Goal: Information Seeking & Learning: Learn about a topic

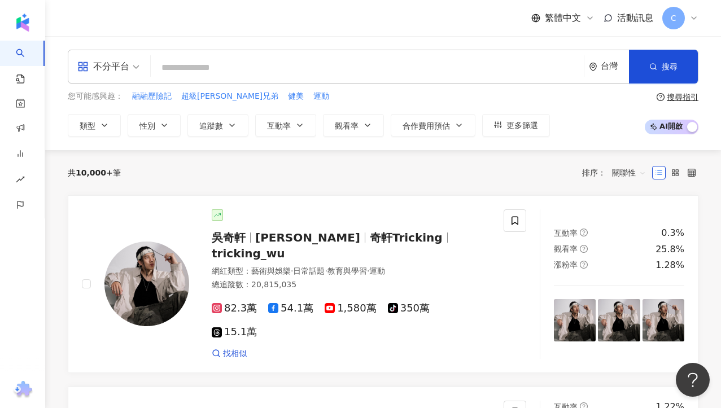
click at [108, 73] on div "不分平台" at bounding box center [103, 67] width 52 height 18
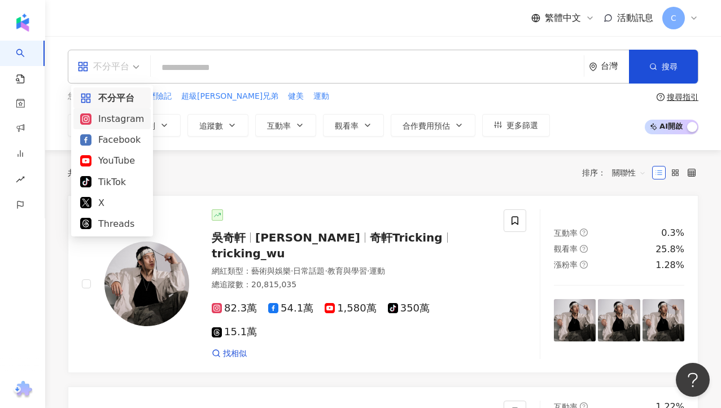
click at [127, 123] on div "Instagram" at bounding box center [112, 119] width 64 height 14
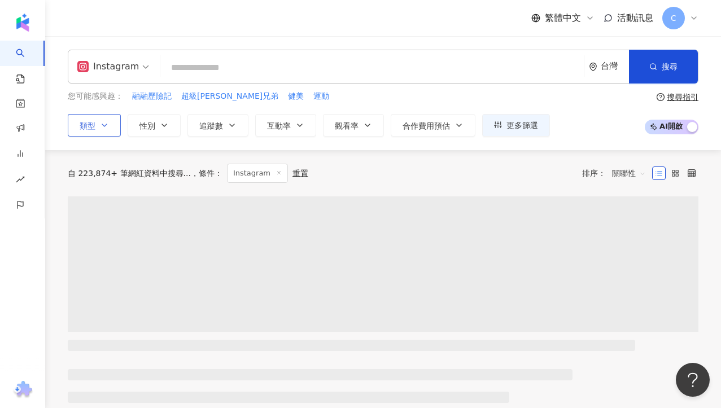
click at [107, 129] on icon "button" at bounding box center [104, 125] width 9 height 9
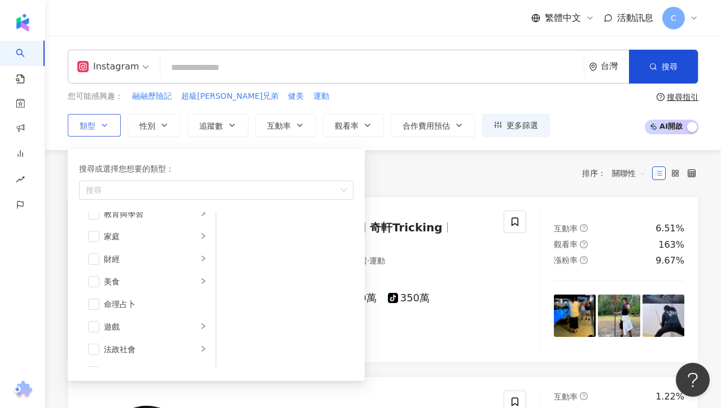
scroll to position [104, 0]
click at [201, 274] on div "button" at bounding box center [203, 279] width 7 height 11
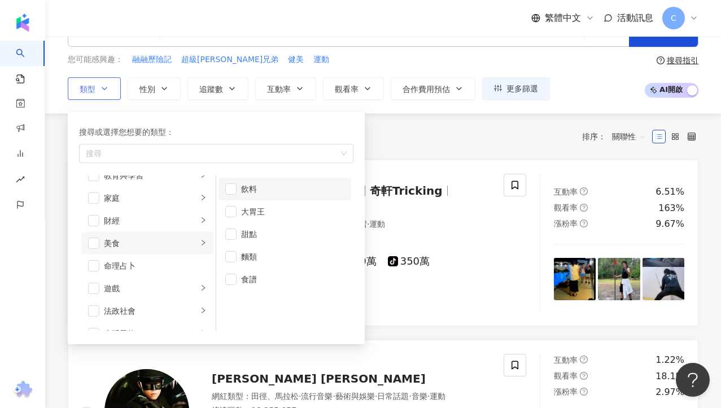
scroll to position [40, 0]
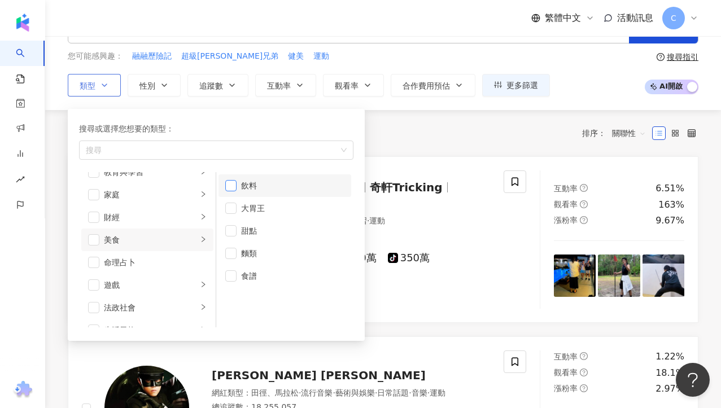
click at [231, 186] on span "button" at bounding box center [230, 185] width 11 height 11
click at [231, 212] on span "button" at bounding box center [230, 208] width 11 height 11
click at [232, 229] on span "button" at bounding box center [230, 230] width 11 height 11
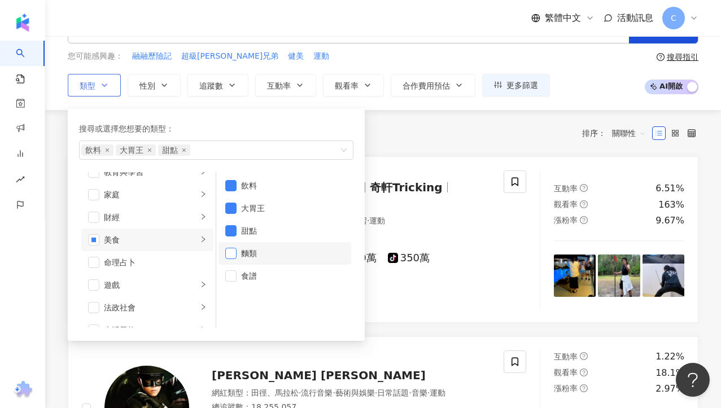
click at [231, 257] on span "button" at bounding box center [230, 253] width 11 height 11
click at [234, 88] on icon "button" at bounding box center [232, 85] width 9 height 9
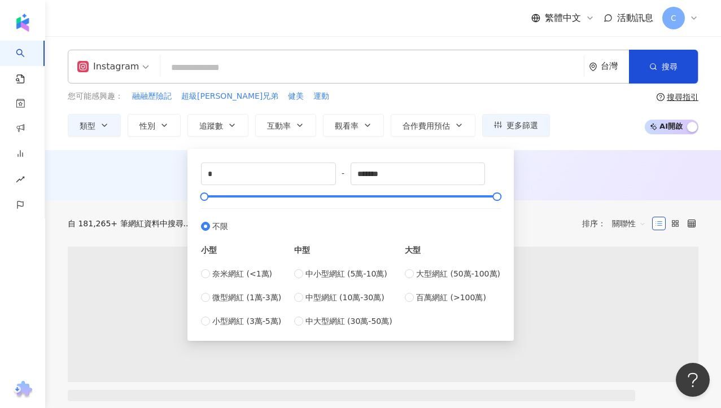
type input "*****"
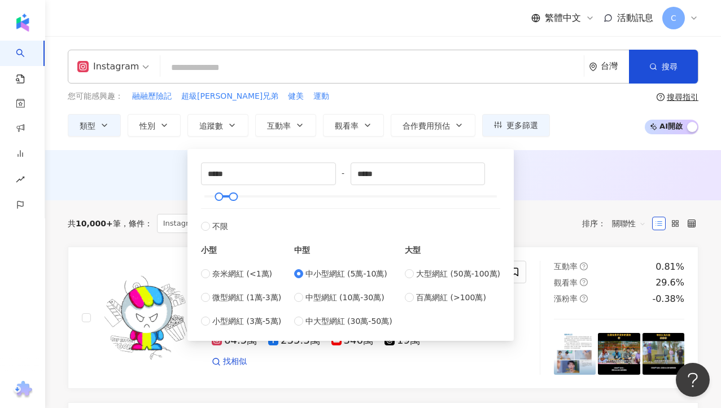
click at [328, 104] on div "您可能感興趣： 融融歷險記 超級瑪利歐兄弟 健美 運動 類型 性別 追蹤數 互動率 觀看率 合作費用預估 更多篩選 ***** - ***** 不限 小型 奈…" at bounding box center [309, 113] width 482 height 46
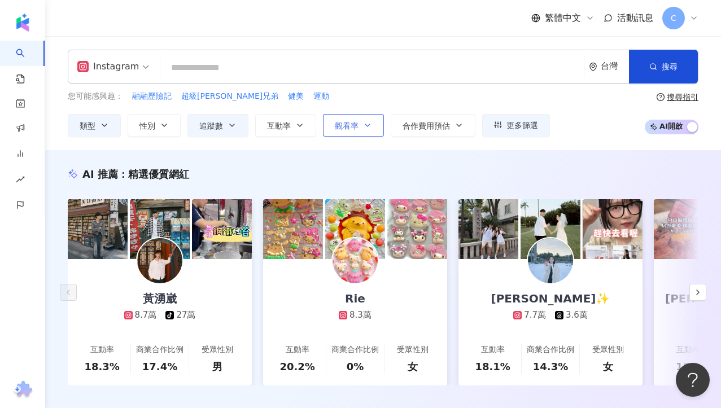
click at [339, 130] on span "觀看率" at bounding box center [347, 125] width 24 height 9
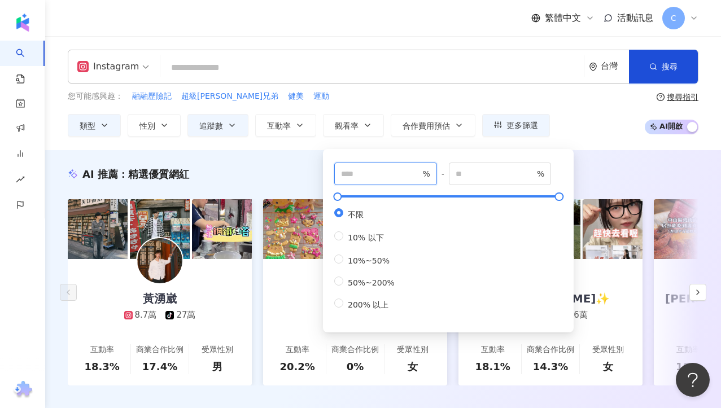
click at [359, 179] on input "number" at bounding box center [380, 174] width 79 height 12
type input "***"
click at [419, 89] on div "Instagram 台灣 搜尋 您可能感興趣： 融融歷險記 超級瑪利歐兄弟 健美 運動 類型 性別 追蹤數 互動率 觀看率 合作費用預估 更多篩選 *****…" at bounding box center [383, 93] width 676 height 87
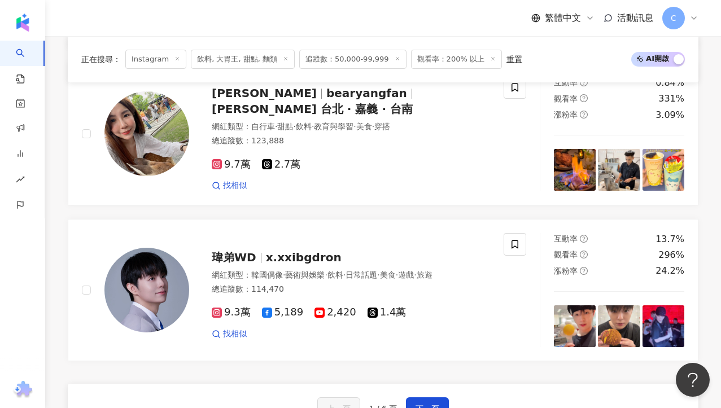
scroll to position [1945, 0]
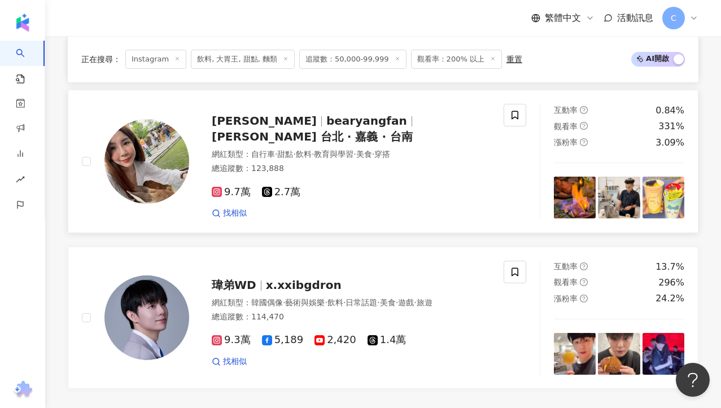
click at [285, 135] on div "Amber Yang bearyangfan Amber Yang 台北 · 嘉義 · 台南" at bounding box center [351, 129] width 278 height 32
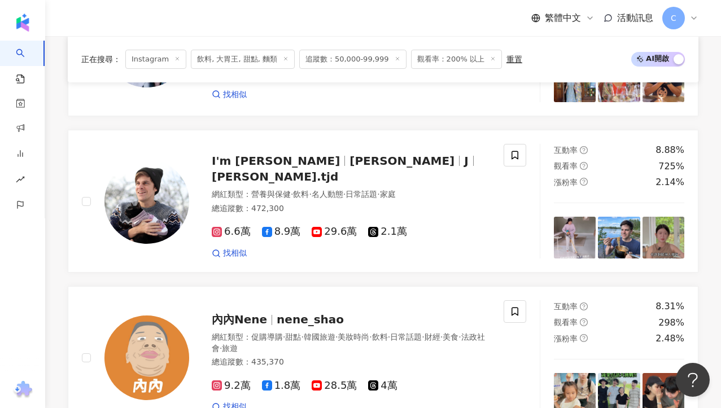
scroll to position [0, 0]
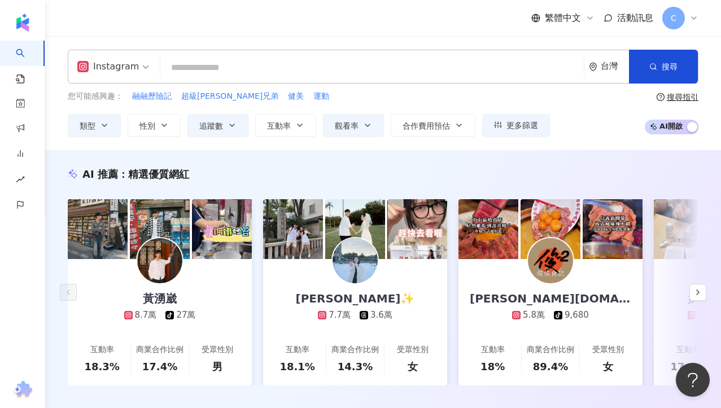
click at [220, 46] on div "Instagram 台灣 搜尋 您可能感興趣： 融融歷險記 超級瑪利歐兄弟 健美 運動 類型 性別 追蹤數 互動率 觀看率 合作費用預估 更多篩選 *****…" at bounding box center [383, 93] width 676 height 114
click at [220, 65] on input "search" at bounding box center [372, 67] width 415 height 21
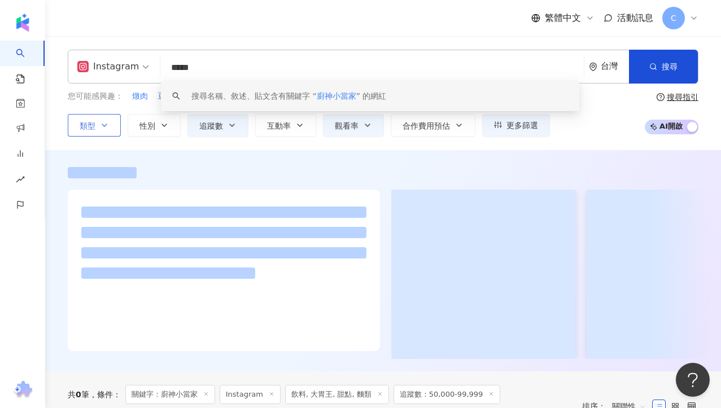
type input "*****"
click at [103, 123] on icon "button" at bounding box center [104, 125] width 9 height 9
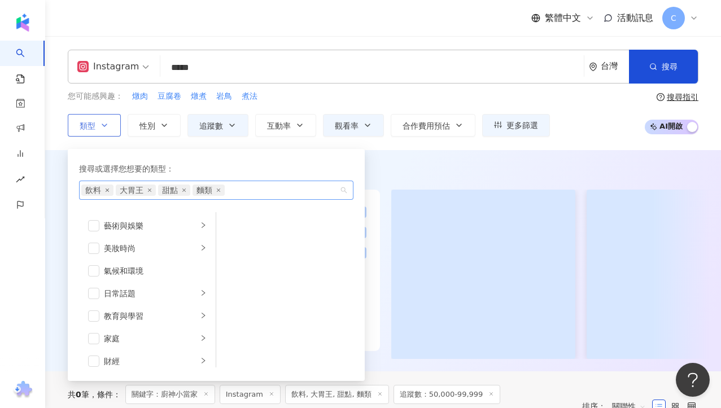
click at [108, 191] on icon "close" at bounding box center [107, 190] width 3 height 3
click at [108, 191] on span "大胃王" at bounding box center [97, 190] width 24 height 11
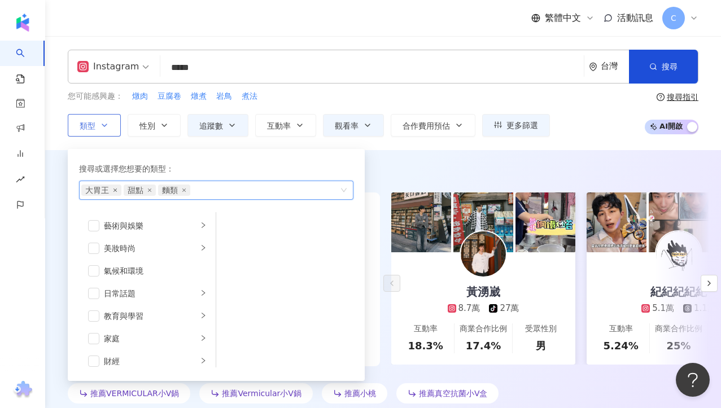
click at [112, 191] on span "大胃王" at bounding box center [101, 190] width 40 height 11
click at [113, 191] on icon "close" at bounding box center [115, 190] width 5 height 5
click at [114, 191] on div "甜點 麵類" at bounding box center [210, 190] width 258 height 11
click at [109, 191] on icon "close" at bounding box center [107, 190] width 5 height 5
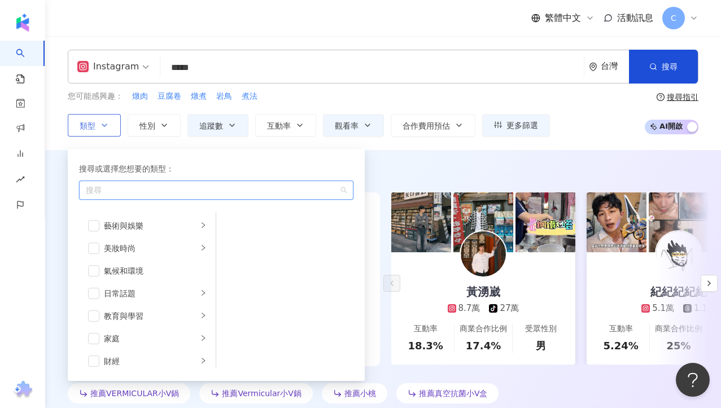
click at [399, 155] on div "AI 推薦 ： 推薦神褲家的網紅 • 黃湧崴 : 此網紅專注於藝術與娛樂、美食等多元內容，展示日常生活的獨特視角，並能與粉絲進行良好互動，增強品牌信任感，推薦…" at bounding box center [383, 285] width 676 height 271
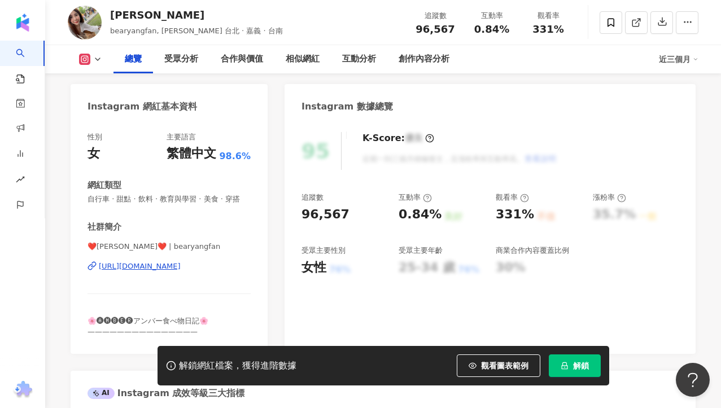
scroll to position [141, 0]
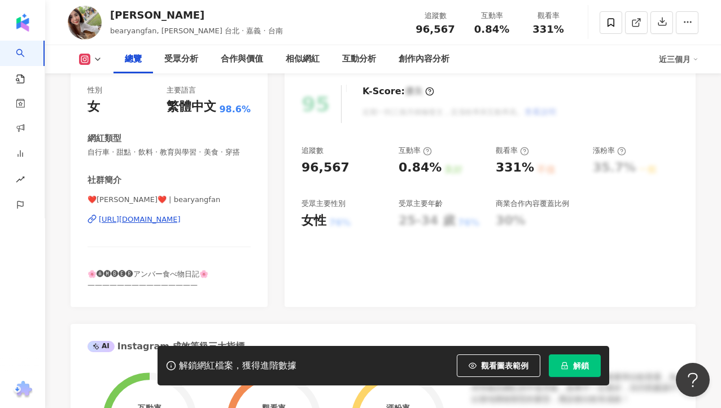
click at [167, 215] on div "[URL][DOMAIN_NAME]" at bounding box center [140, 220] width 82 height 10
